Goal: Navigation & Orientation: Find specific page/section

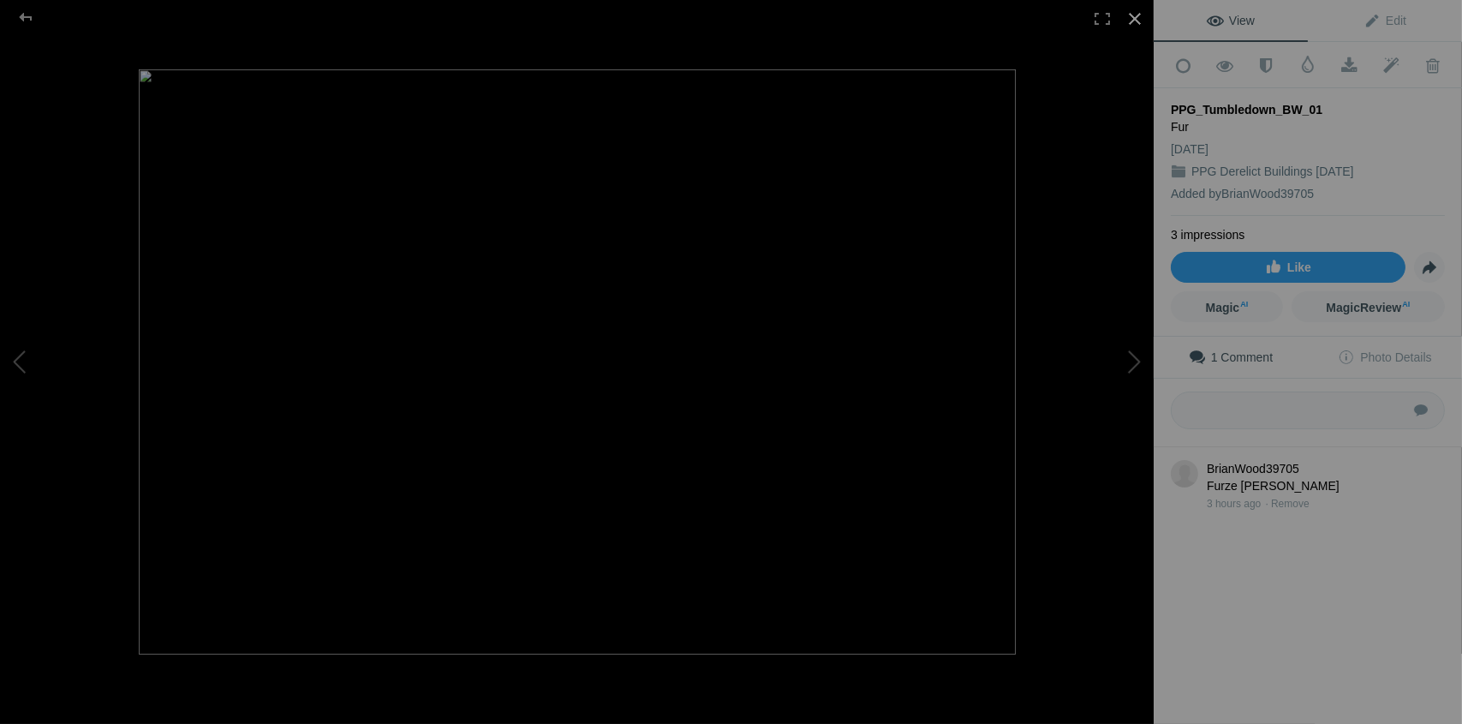
click at [1137, 15] on div at bounding box center [1135, 19] width 38 height 38
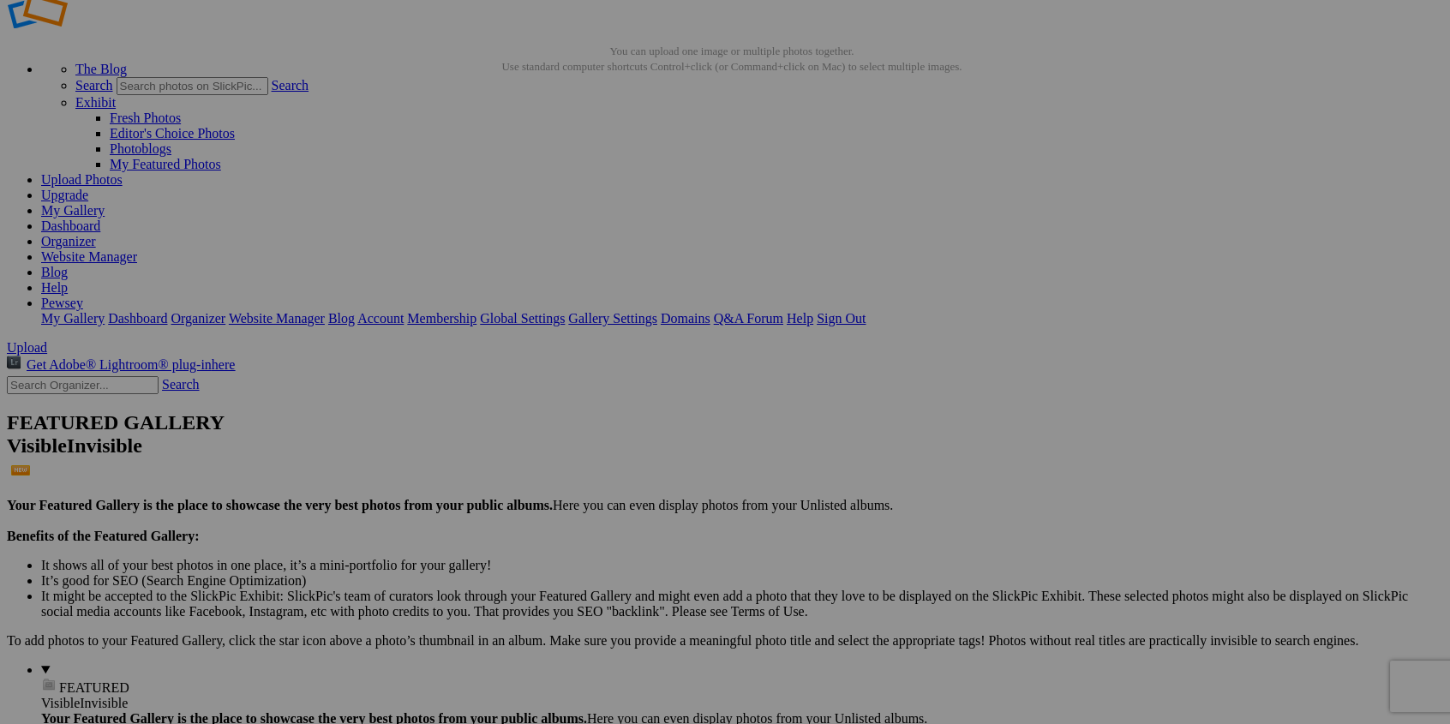
scroll to position [86, 0]
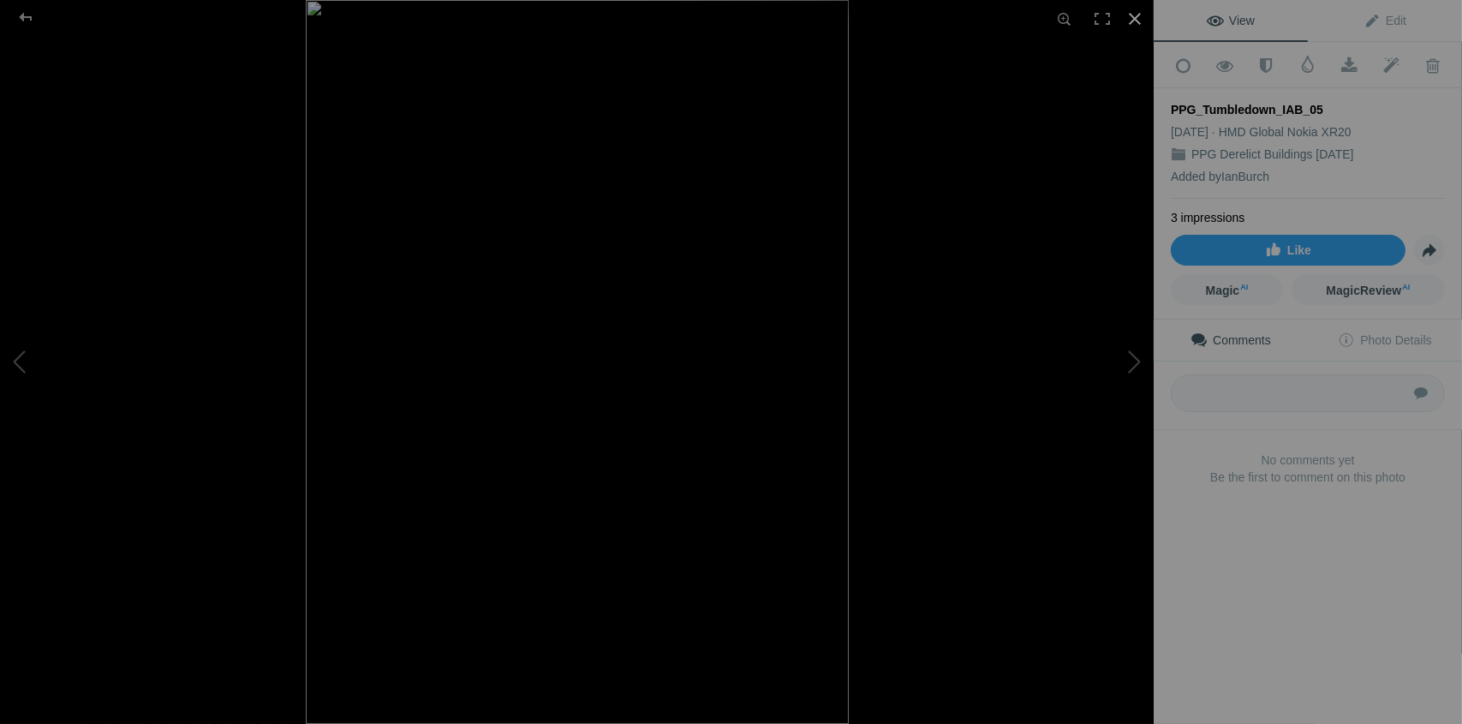
click at [1135, 18] on div at bounding box center [1135, 19] width 38 height 38
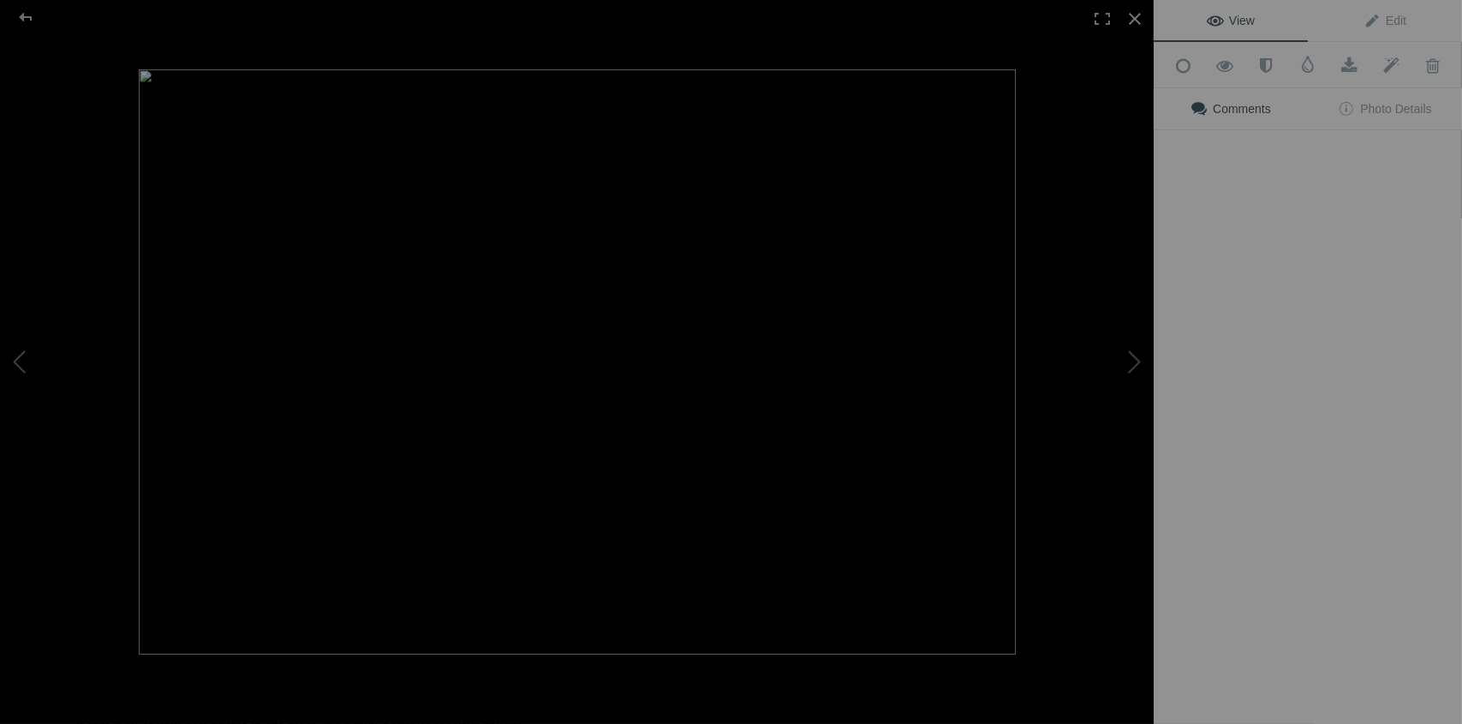
click at [496, 190] on img at bounding box center [577, 361] width 877 height 585
